Goal: Information Seeking & Learning: Learn about a topic

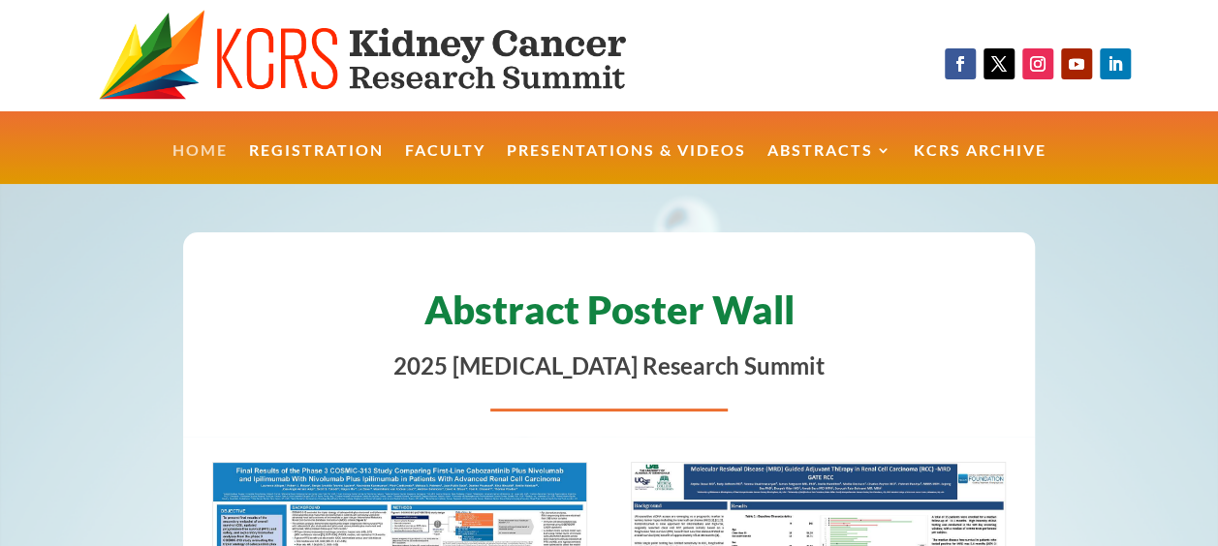
click at [197, 147] on link "Home" at bounding box center [199, 164] width 55 height 42
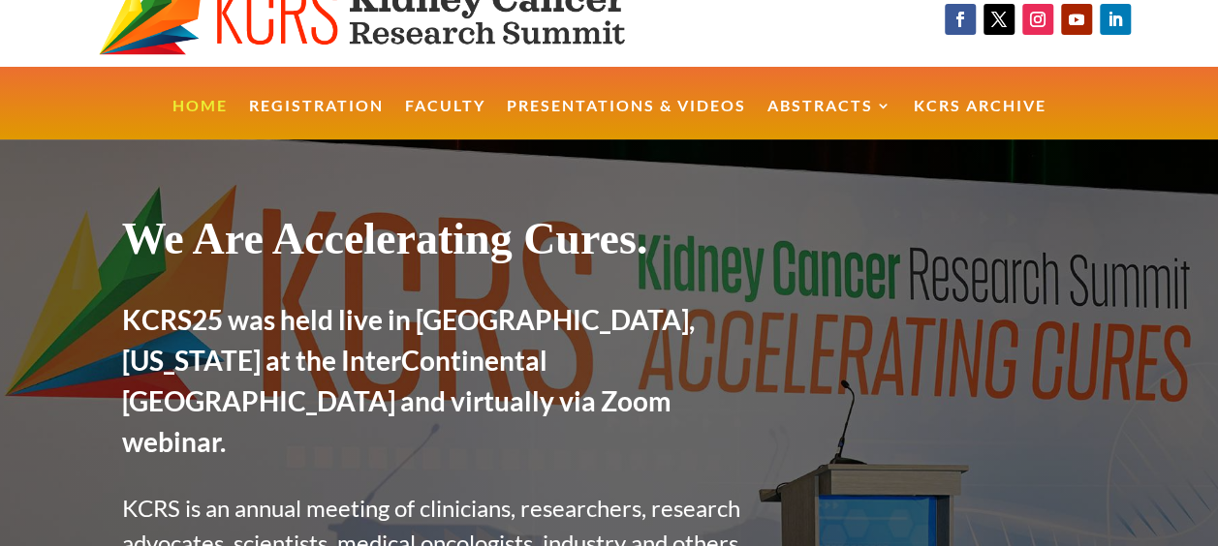
scroll to position [21, 0]
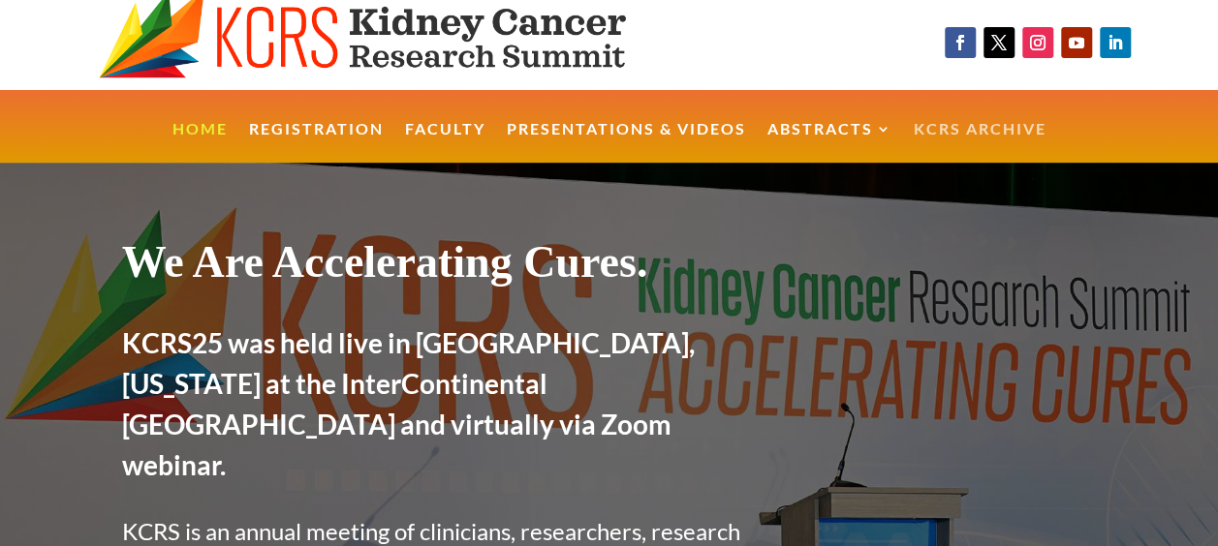
click at [940, 122] on link "KCRS Archive" at bounding box center [980, 143] width 133 height 42
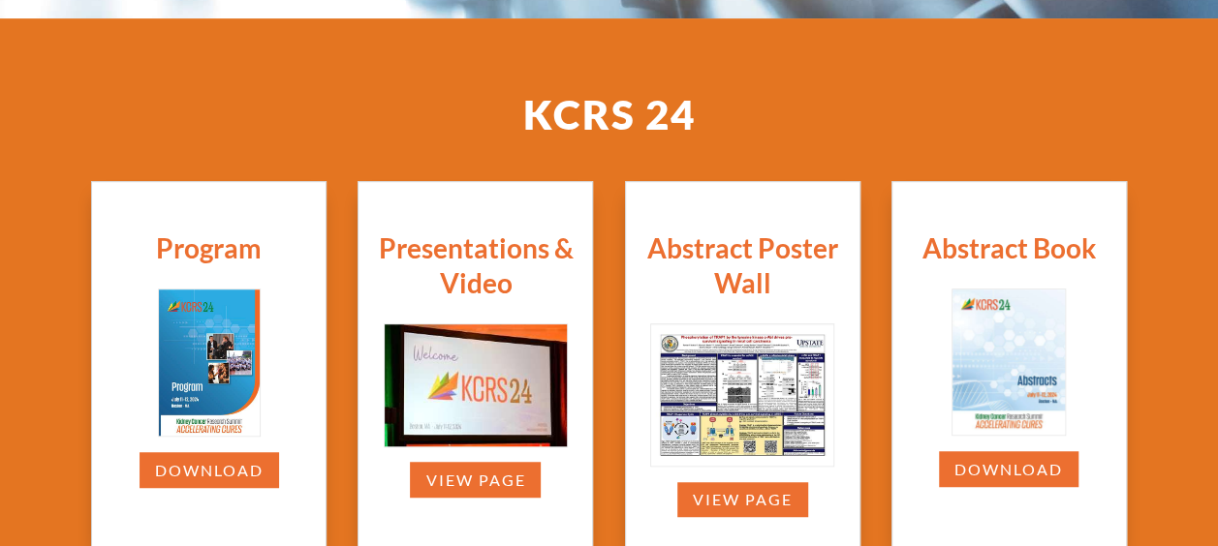
scroll to position [469, 0]
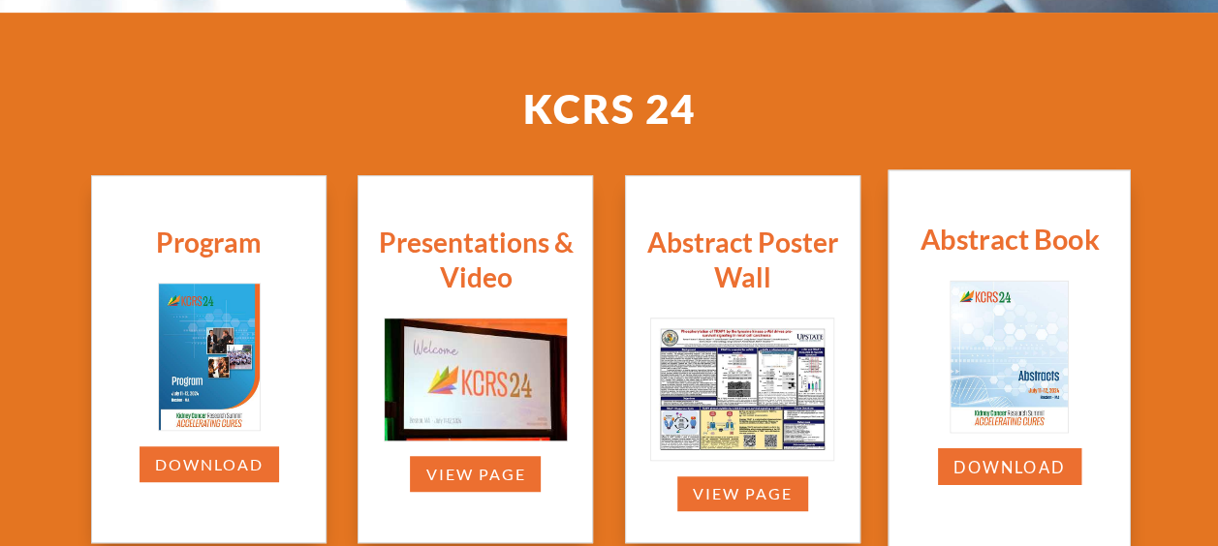
click at [1009, 368] on img at bounding box center [1008, 357] width 116 height 150
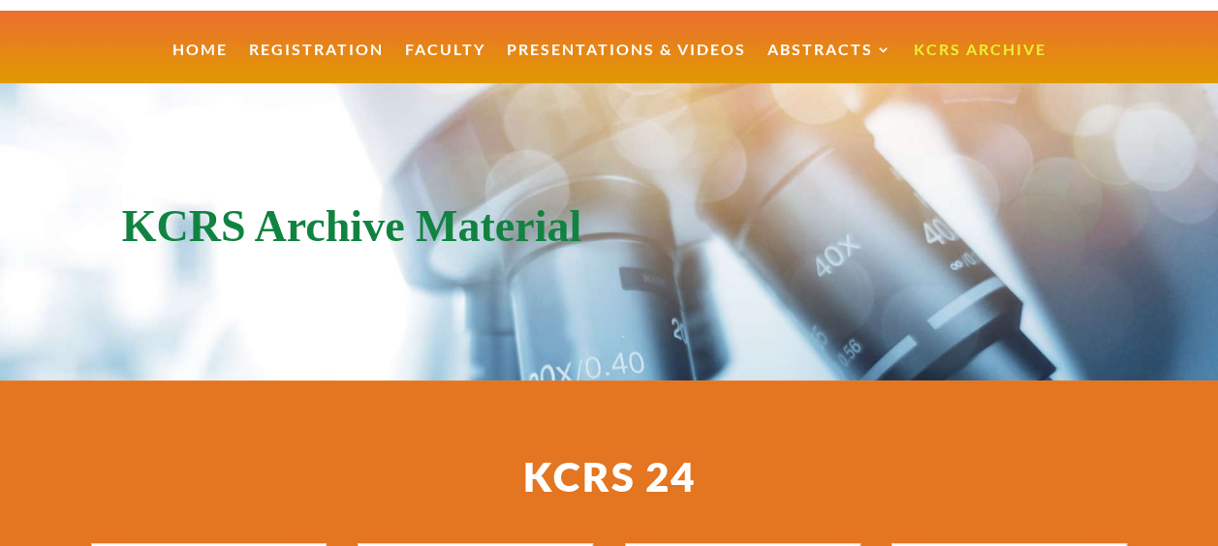
scroll to position [0, 0]
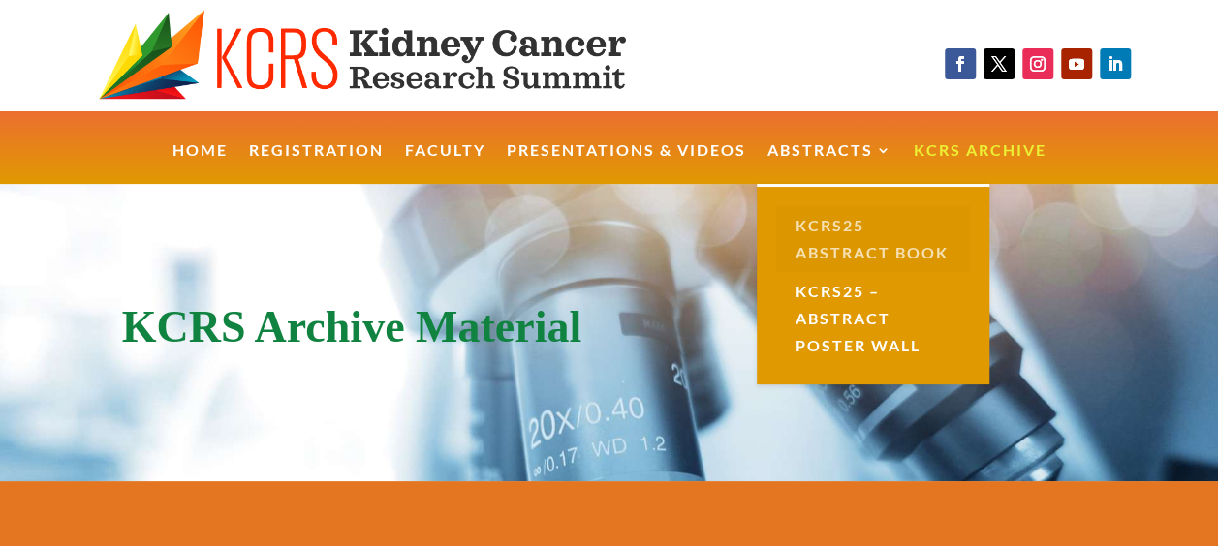
click at [828, 231] on link "KCRS25 Abstract Book" at bounding box center [873, 239] width 194 height 66
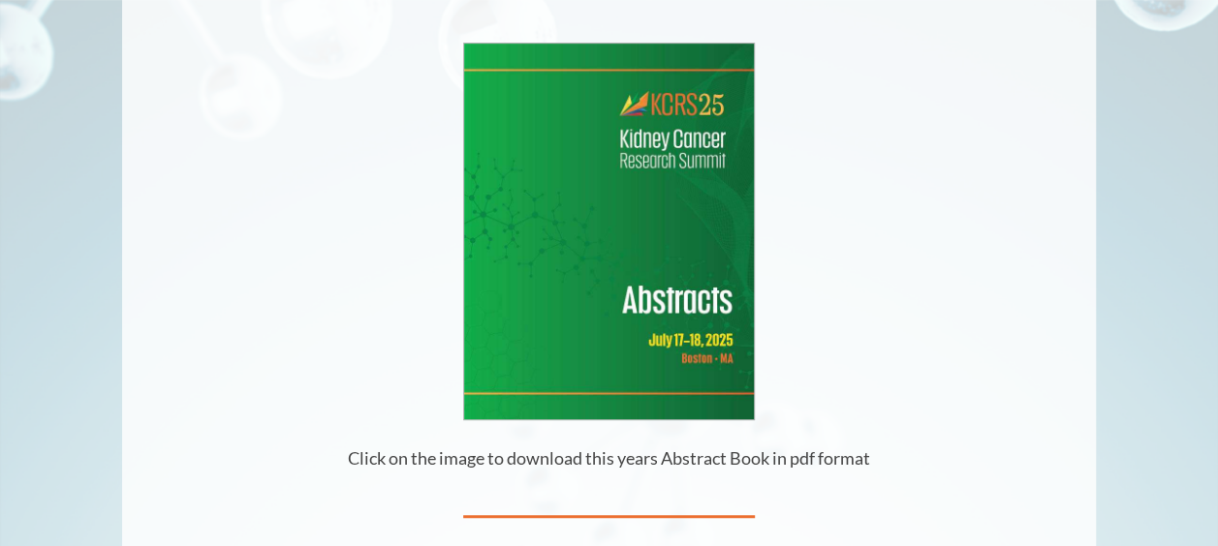
scroll to position [393, 0]
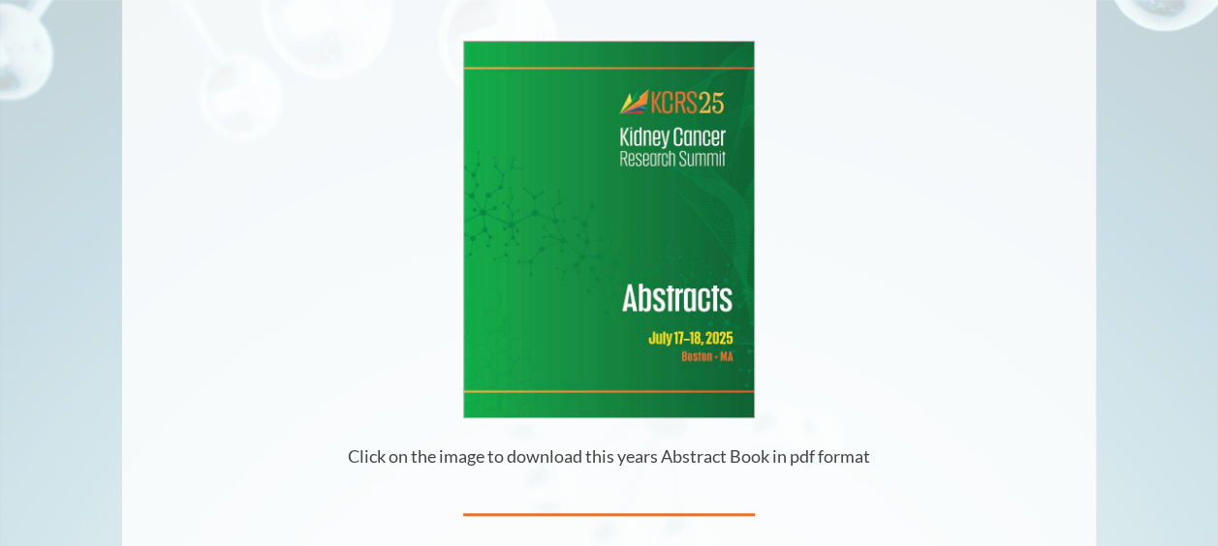
click at [693, 287] on img at bounding box center [609, 230] width 291 height 376
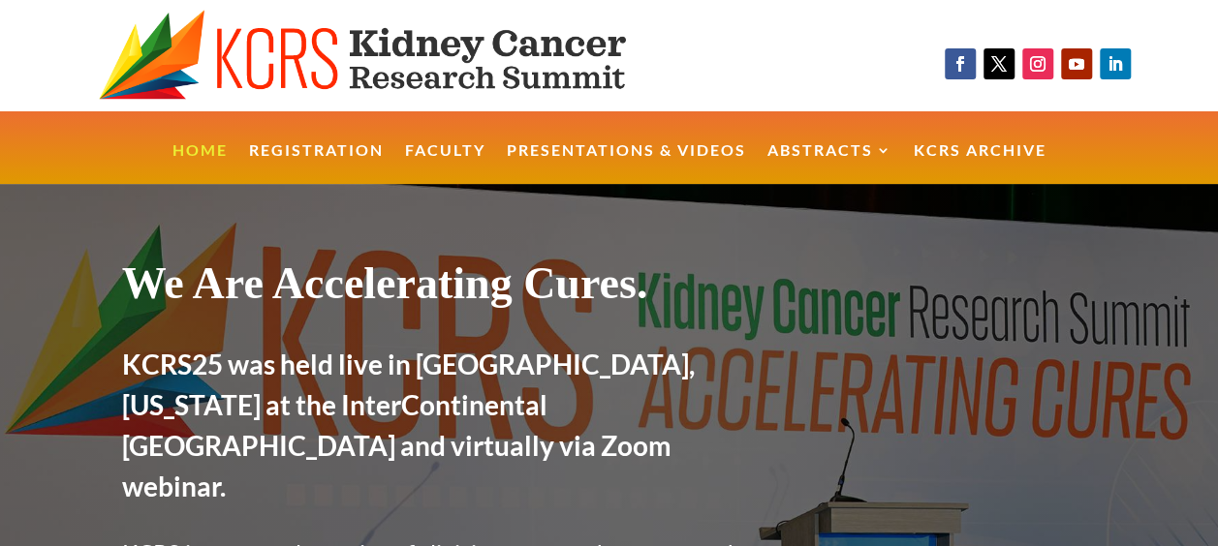
drag, startPoint x: 899, startPoint y: 453, endPoint x: 897, endPoint y: 437, distance: 16.6
click at [899, 455] on div at bounding box center [951, 466] width 289 height 22
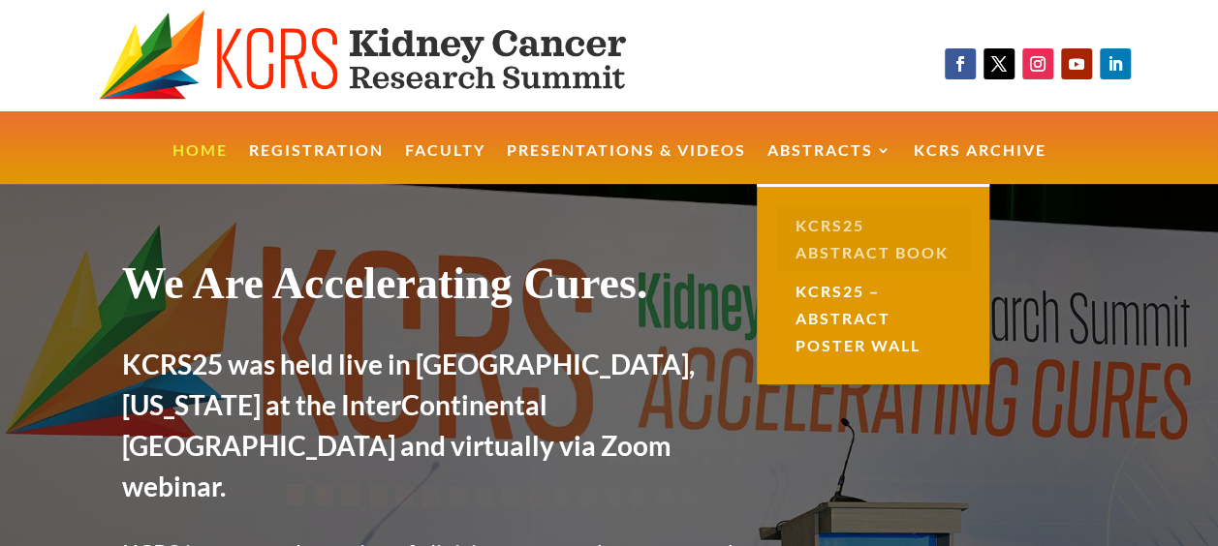
click at [827, 234] on link "KCRS25 Abstract Book" at bounding box center [873, 239] width 194 height 66
